Goal: Navigation & Orientation: Find specific page/section

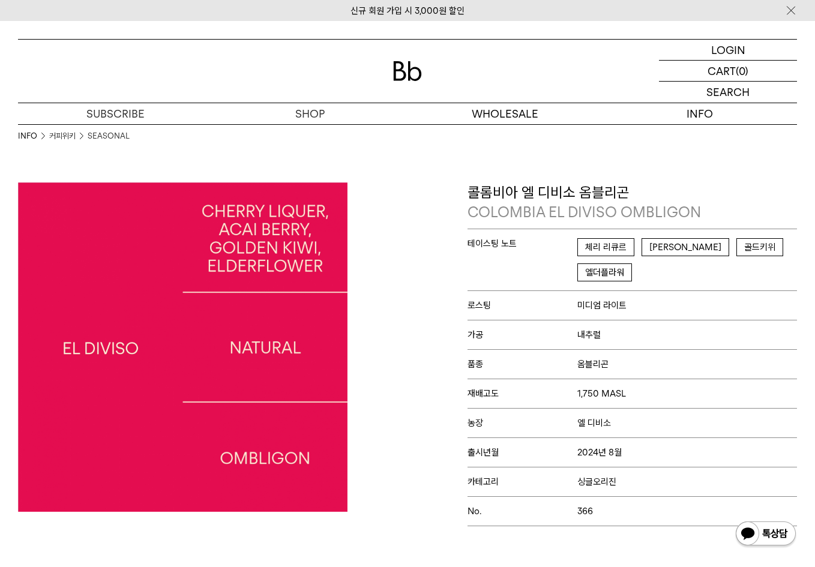
click at [409, 295] on div "콜롬비아 엘 디비소 옴블리곤 COLOMBIA EL DIVISO OMBLIGON 테이스팅 노트 체리 리큐르 아사이 베리 골드키위 엘더플라워 로스…" at bounding box center [604, 354] width 395 height 344
click at [414, 70] on img at bounding box center [407, 71] width 29 height 20
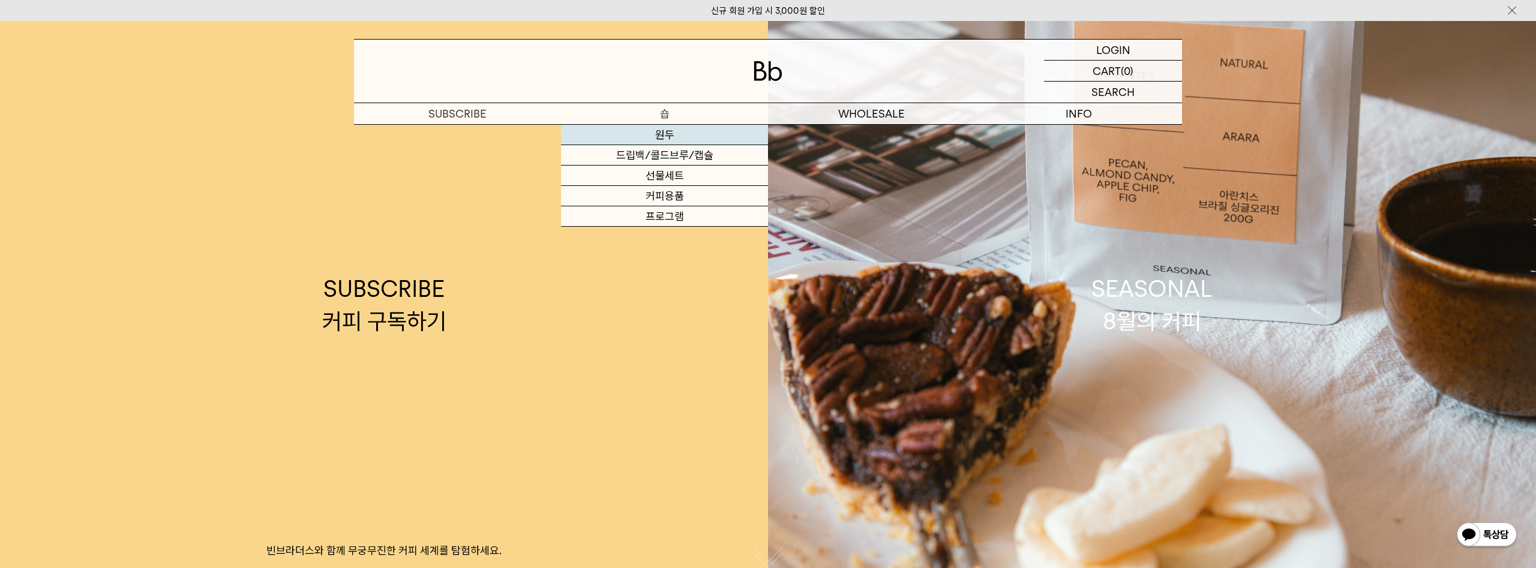
click at [668, 133] on link "원두" at bounding box center [664, 135] width 207 height 20
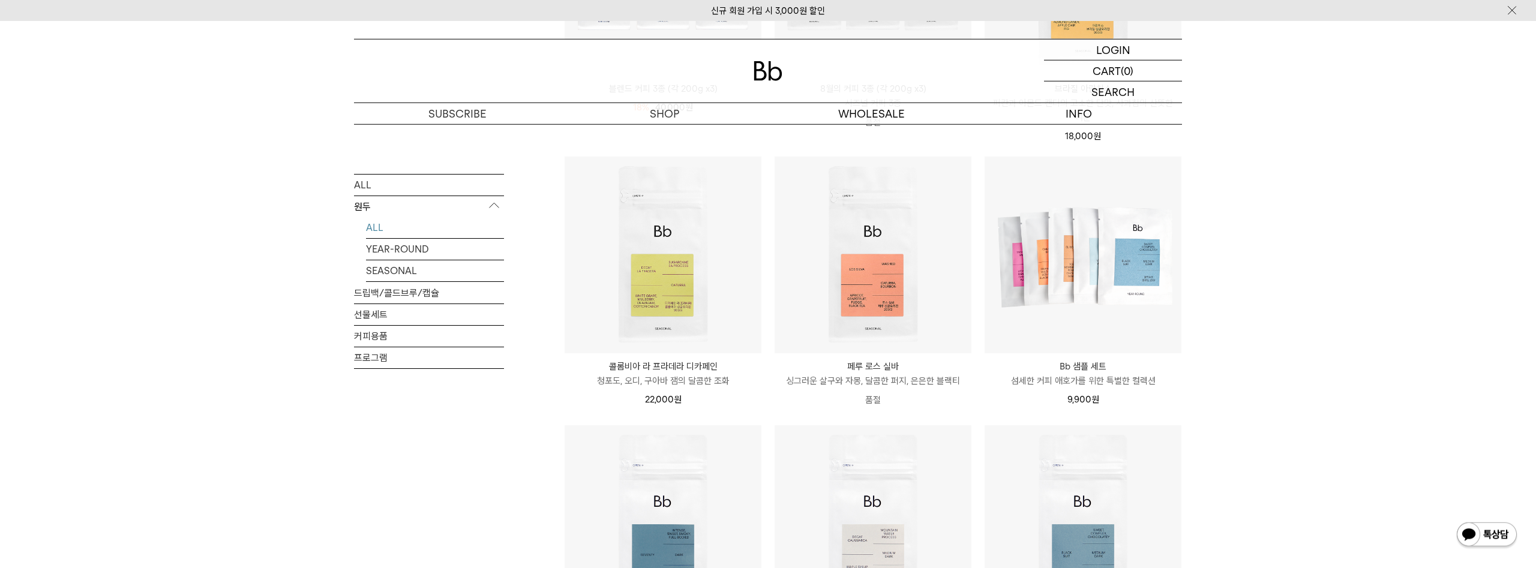
scroll to position [151, 0]
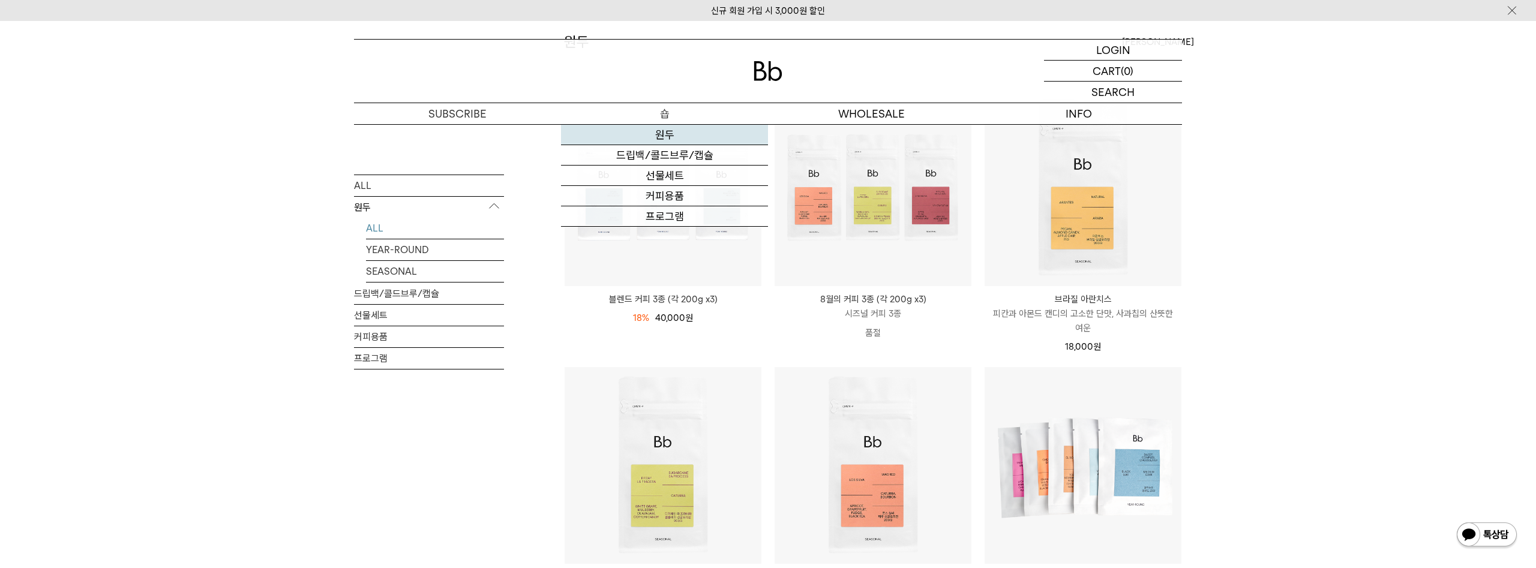
click at [668, 134] on link "원두" at bounding box center [664, 135] width 207 height 20
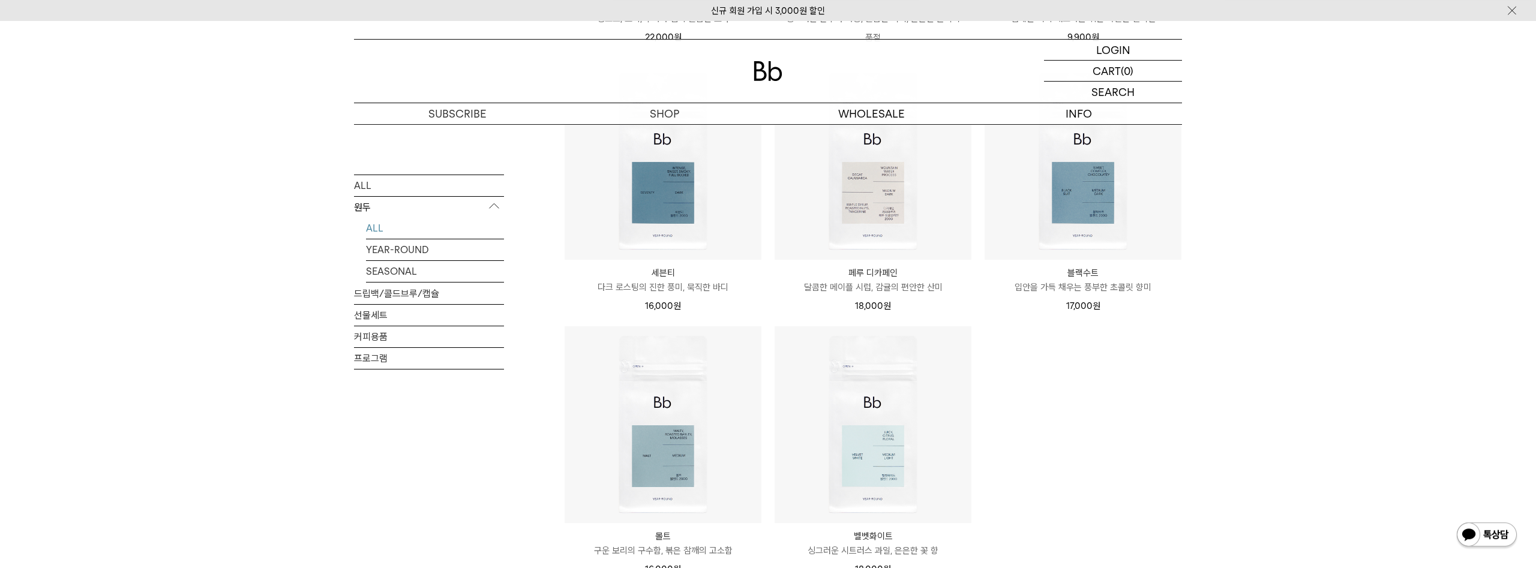
scroll to position [680, 0]
